Goal: Information Seeking & Learning: Find specific fact

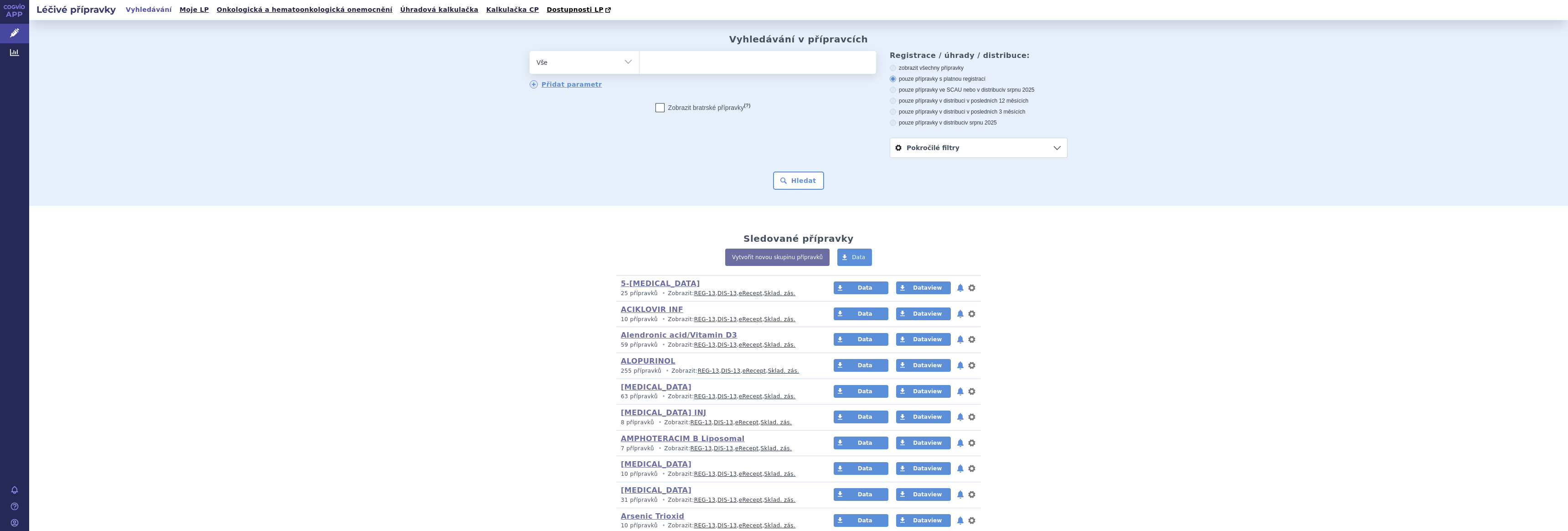
click at [623, 62] on select "Vše Přípravek/SUKL kód MAH VPOIS ATC/Aktivní látka Léková forma Síla" at bounding box center [584, 61] width 109 height 21
select select "filter-atc-group"
click at [530, 52] on select "Vše Přípravek/SUKL kód MAH VPOIS ATC/Aktivní látka Léková forma Síla" at bounding box center [584, 61] width 109 height 21
click at [684, 66] on ul at bounding box center [758, 60] width 237 height 19
click at [639, 66] on select at bounding box center [639, 62] width 1 height 23
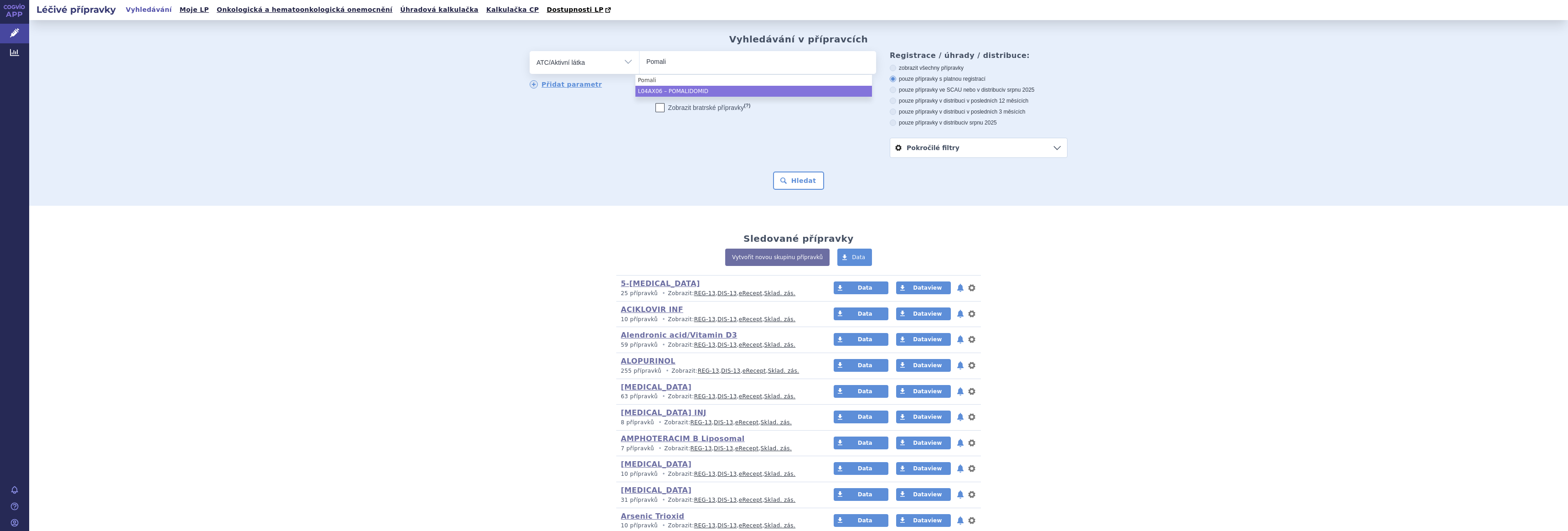
type input "Pomali"
select select "L04AX06"
click at [791, 181] on button "Hledat" at bounding box center [799, 181] width 52 height 18
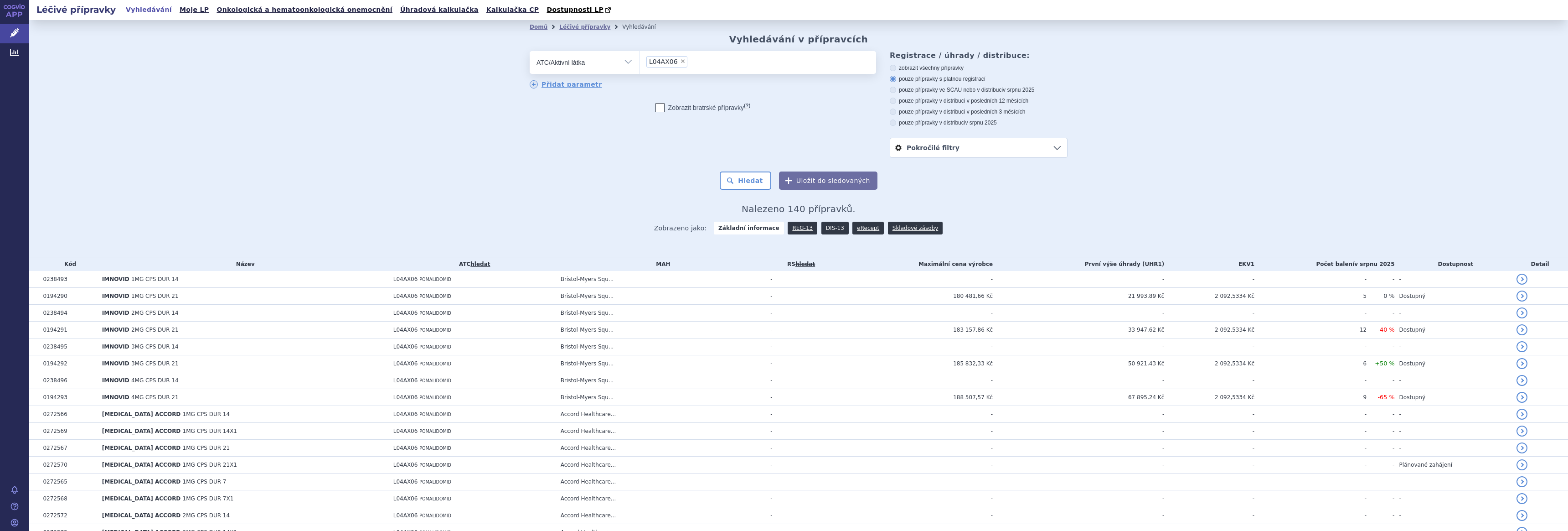
click at [827, 228] on link "DIS-13" at bounding box center [835, 229] width 27 height 13
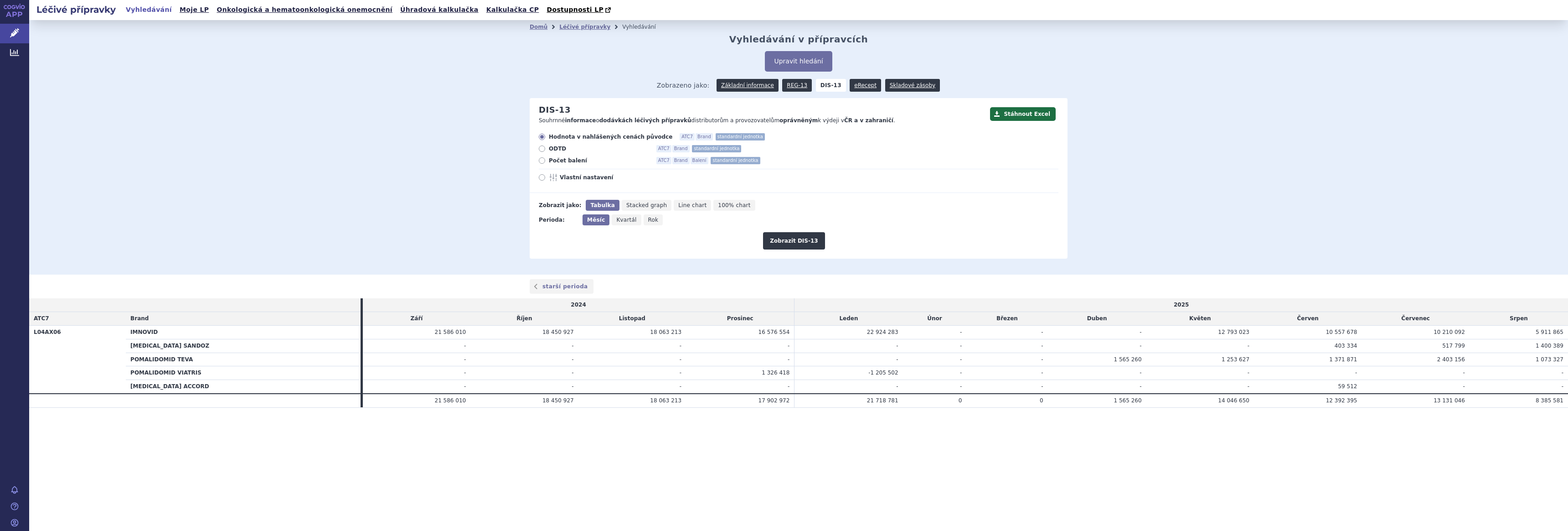
click at [556, 161] on span "Počet balení" at bounding box center [599, 160] width 100 height 7
click at [546, 161] on input "Počet balení ATC7 Brand Balení standardní jednotka" at bounding box center [542, 161] width 6 height 6
radio input "true"
click at [790, 242] on button "Zobrazit DIS-13" at bounding box center [794, 240] width 62 height 17
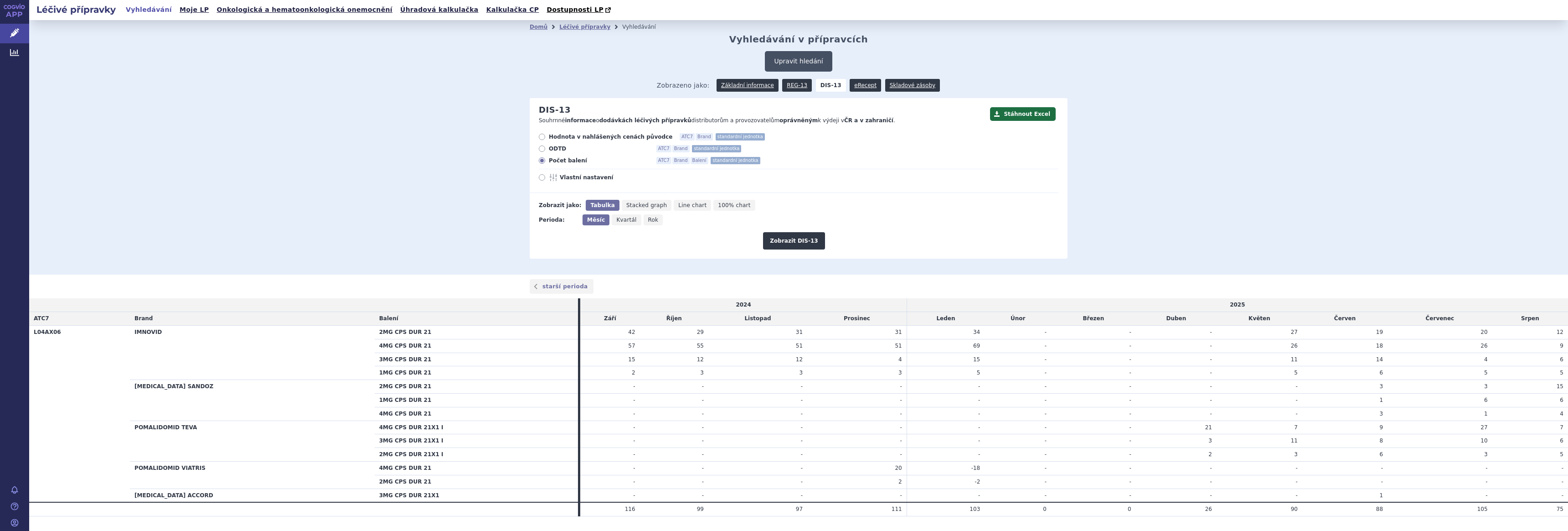
click at [791, 62] on button "Upravit hledání" at bounding box center [799, 61] width 67 height 21
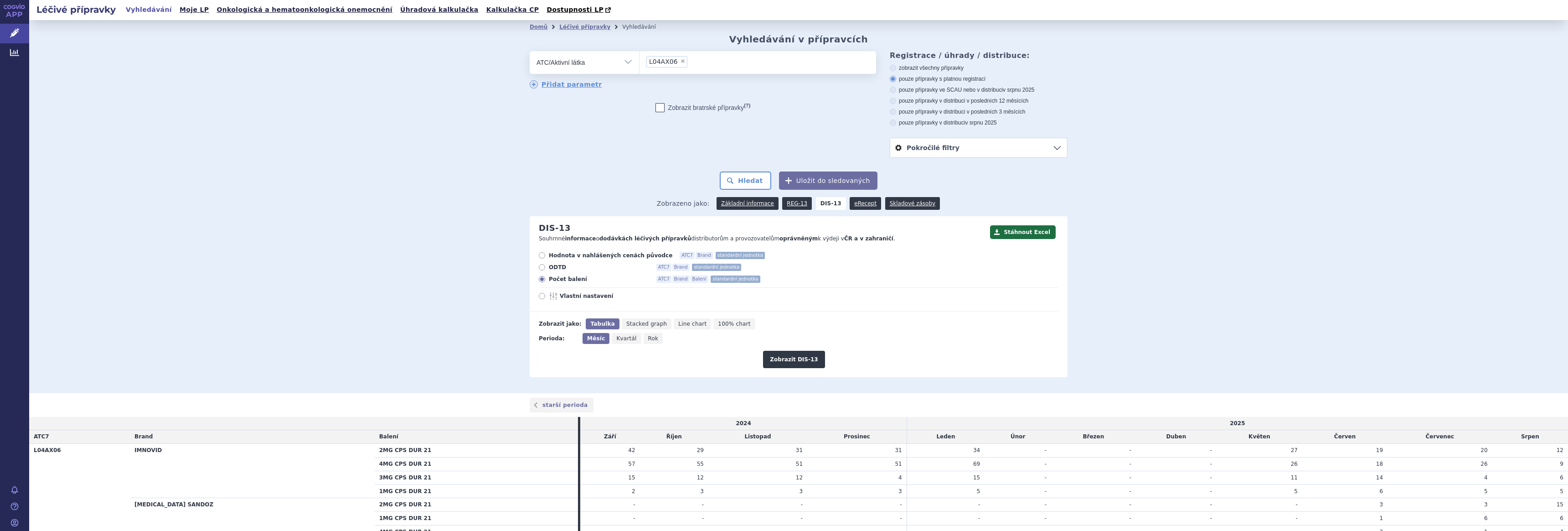
click at [680, 63] on span "×" at bounding box center [683, 61] width 6 height 6
click at [639, 63] on select "L04AX06" at bounding box center [639, 62] width 1 height 23
select select
type input "paklit"
select select "L01CD01"
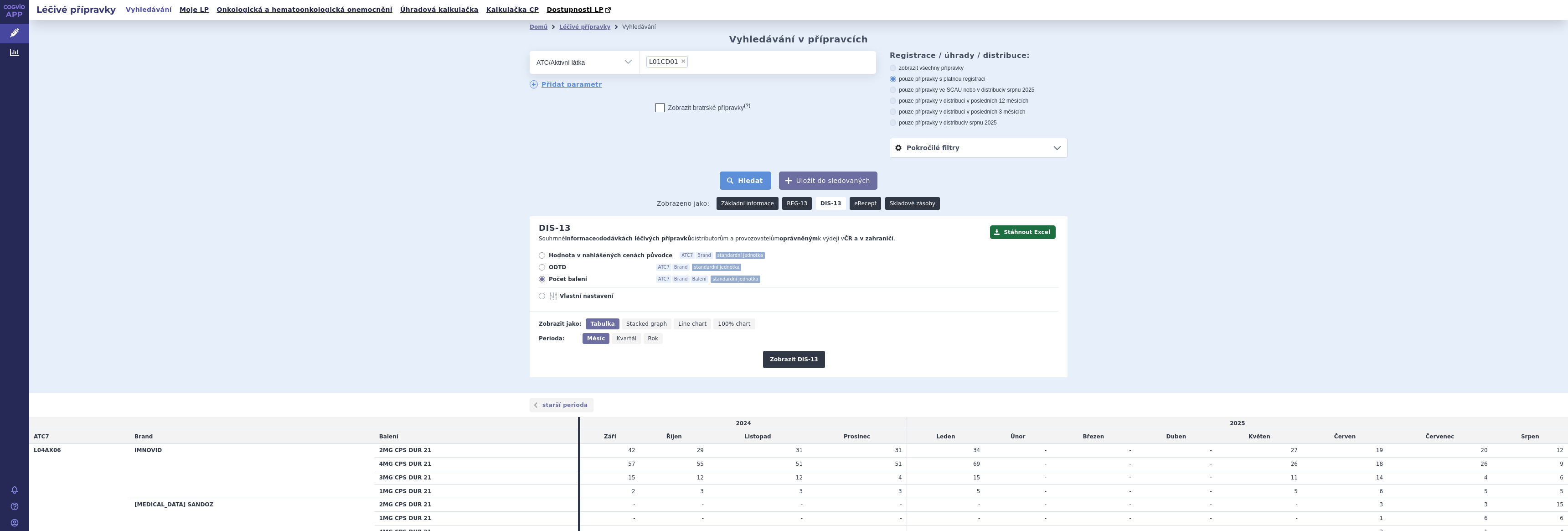
click at [738, 181] on button "Hledat" at bounding box center [745, 181] width 52 height 18
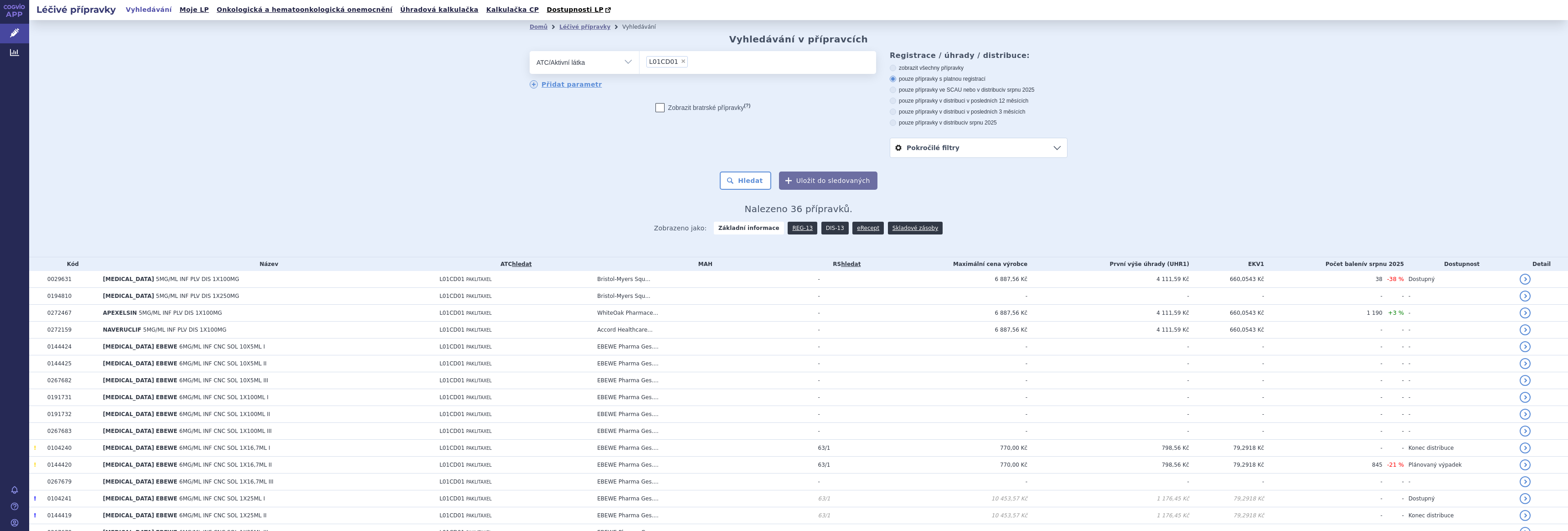
click at [822, 226] on link "DIS-13" at bounding box center [835, 229] width 27 height 13
click at [824, 231] on link "DIS-13" at bounding box center [835, 229] width 27 height 13
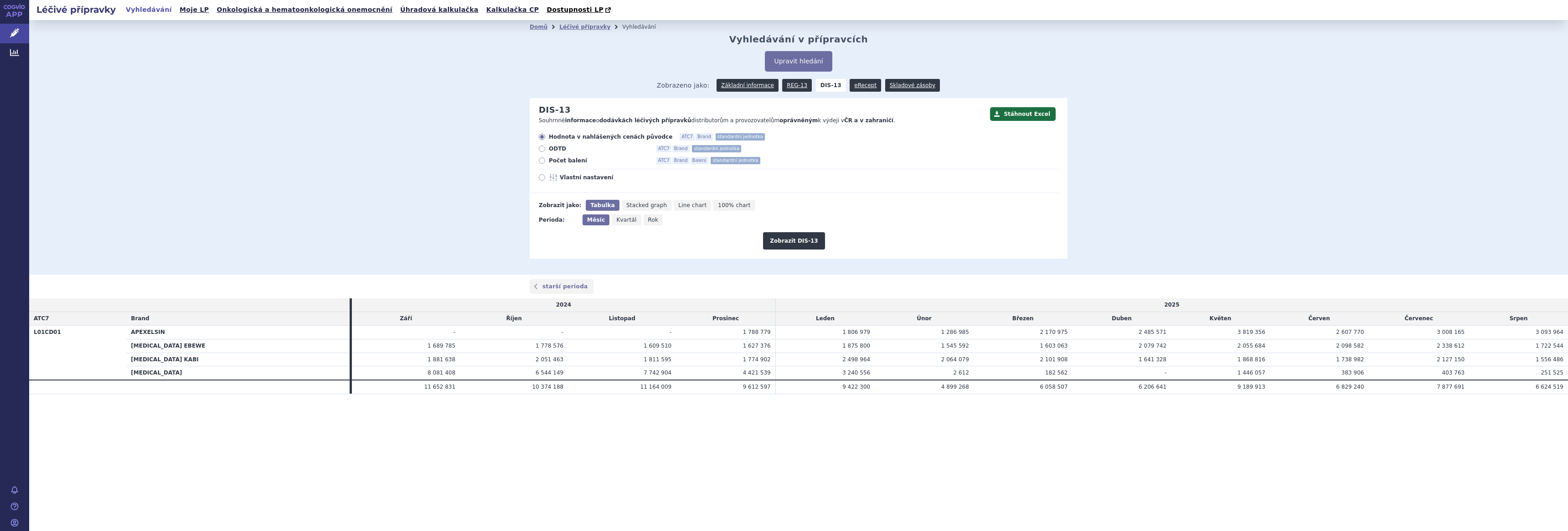
click at [556, 162] on span "Počet balení" at bounding box center [599, 160] width 100 height 7
click at [546, 162] on input "Počet balení ATC7 Brand Balení standardní jednotka" at bounding box center [542, 161] width 6 height 6
radio input "true"
click at [791, 238] on button "Zobrazit DIS-13" at bounding box center [794, 240] width 62 height 17
